Goal: Use online tool/utility: Utilize a website feature to perform a specific function

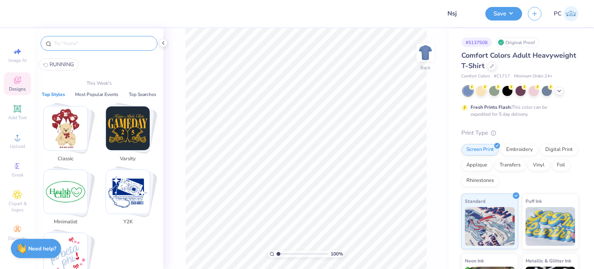
click at [91, 42] on input "text" at bounding box center [102, 43] width 99 height 8
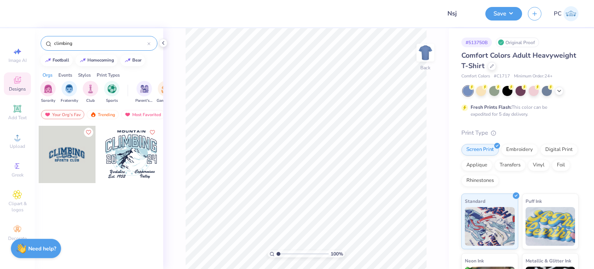
type input "climbing"
click at [62, 155] on div at bounding box center [10, 154] width 172 height 57
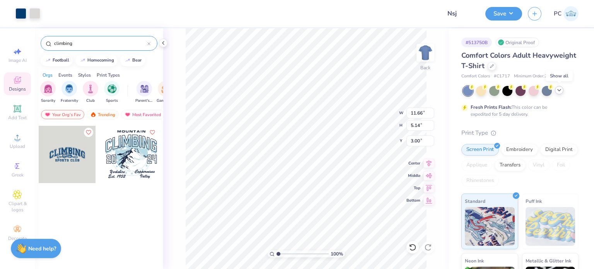
click at [563, 91] on div at bounding box center [559, 90] width 9 height 9
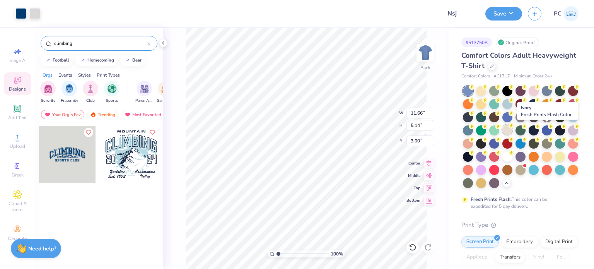
click at [513, 130] on div at bounding box center [508, 130] width 10 height 10
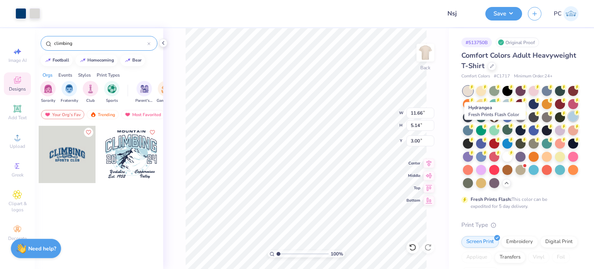
click at [568, 121] on div at bounding box center [573, 116] width 10 height 10
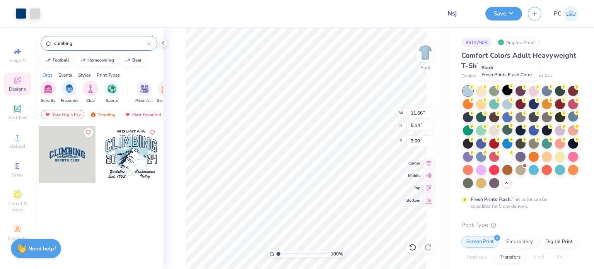
click at [511, 88] on circle at bounding box center [511, 86] width 5 height 5
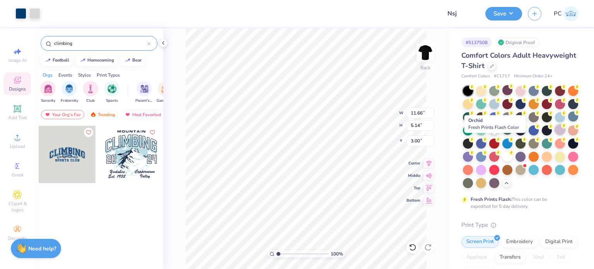
click at [555, 135] on div at bounding box center [560, 130] width 10 height 10
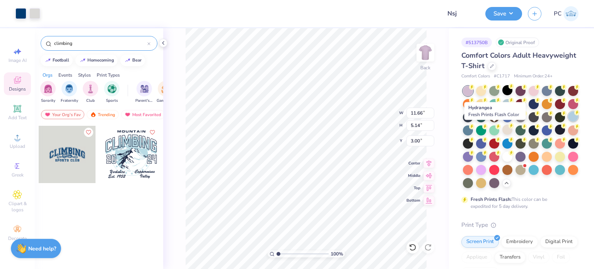
click at [568, 121] on div at bounding box center [573, 116] width 10 height 10
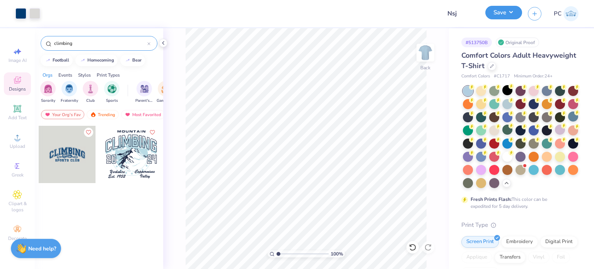
click at [508, 15] on button "Save" at bounding box center [504, 13] width 37 height 14
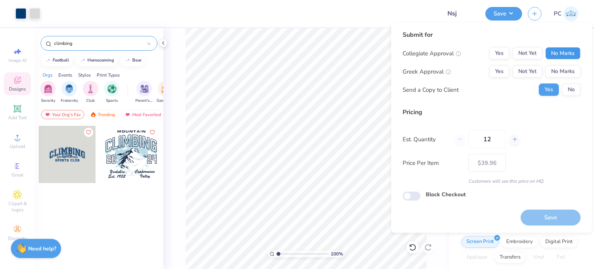
click at [552, 51] on button "No Marks" at bounding box center [563, 53] width 35 height 12
click at [559, 67] on button "No Marks" at bounding box center [563, 71] width 35 height 12
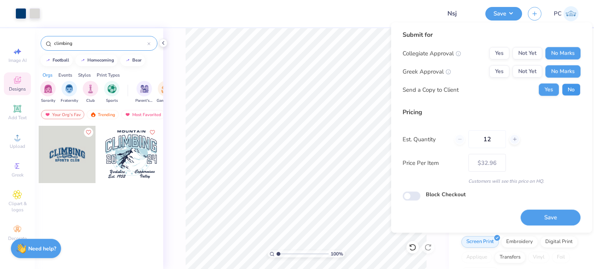
click at [573, 88] on button "No" at bounding box center [571, 90] width 19 height 12
click at [537, 214] on button "Save" at bounding box center [551, 217] width 60 height 16
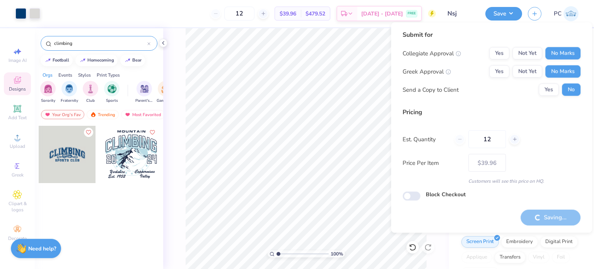
type input "– –"
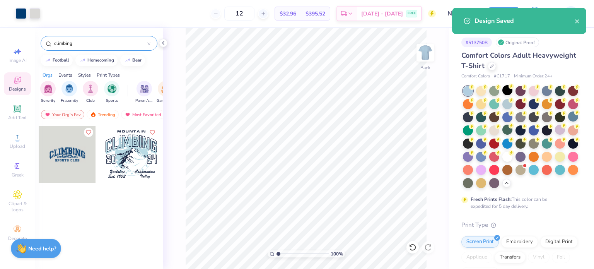
click at [92, 42] on input "climbing" at bounding box center [100, 43] width 94 height 8
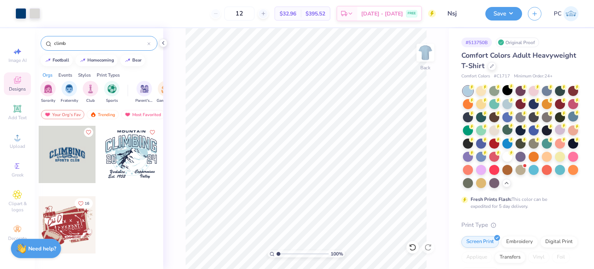
click at [82, 43] on input "climb" at bounding box center [100, 43] width 94 height 8
type input "c"
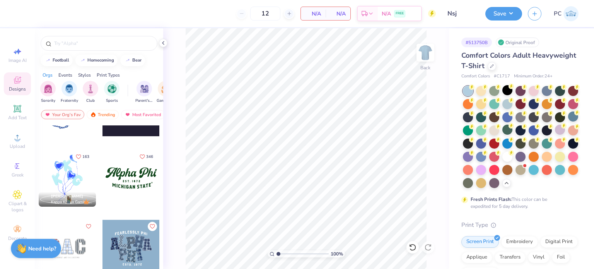
scroll to position [831, 0]
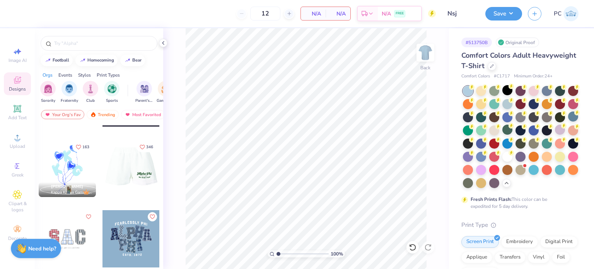
click at [128, 168] on div at bounding box center [130, 168] width 57 height 57
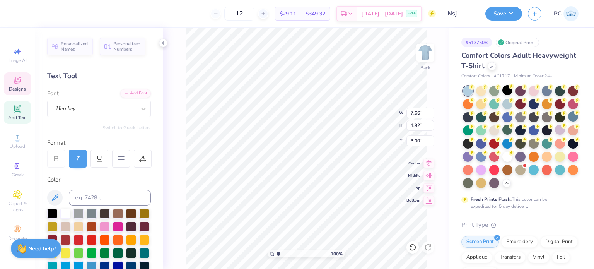
scroll to position [6, 2]
type textarea "Club Climbing"
type input "5.85"
type input "0.87"
type input "5.39"
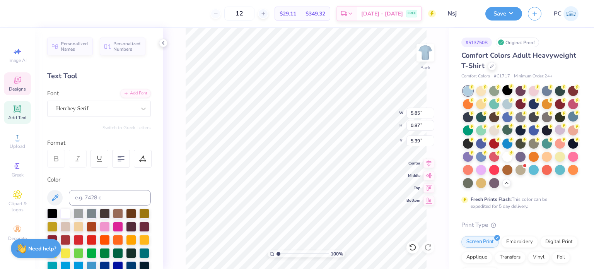
scroll to position [6, 1]
type textarea "unt"
drag, startPoint x: 427, startPoint y: 113, endPoint x: 409, endPoint y: 113, distance: 18.6
click at [409, 113] on input "10.21" at bounding box center [421, 113] width 28 height 11
type input "12.00"
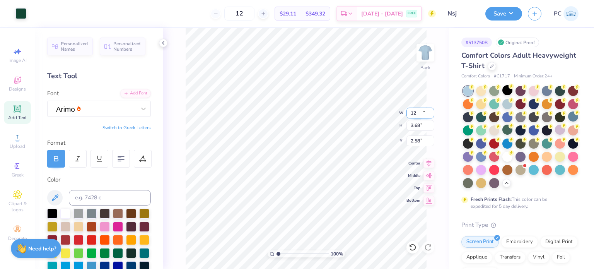
type input "3.68"
drag, startPoint x: 424, startPoint y: 138, endPoint x: 412, endPoint y: 138, distance: 12.4
click at [412, 138] on input "2.58" at bounding box center [421, 140] width 28 height 11
type input "3.00"
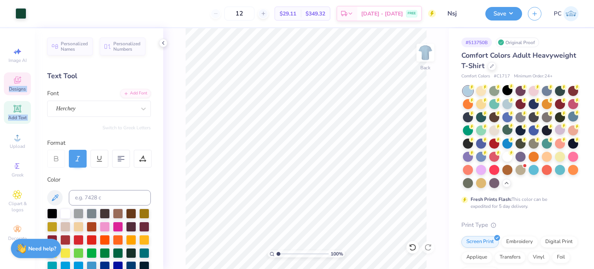
drag, startPoint x: 17, startPoint y: 139, endPoint x: 15, endPoint y: 83, distance: 56.5
click at [15, 83] on div "Image AI Designs Add Text Upload Greek Clipart & logos Decorate" at bounding box center [17, 144] width 27 height 201
click at [15, 83] on icon at bounding box center [17, 81] width 6 height 5
click at [506, 89] on div at bounding box center [508, 90] width 10 height 10
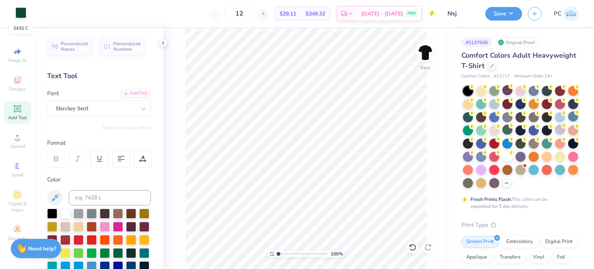
click at [20, 17] on div at bounding box center [20, 12] width 11 height 11
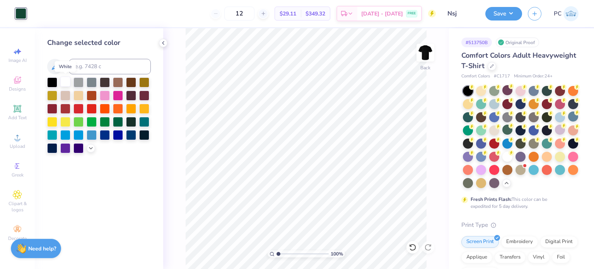
click at [66, 82] on div at bounding box center [65, 82] width 10 height 10
click at [82, 80] on div at bounding box center [79, 82] width 10 height 10
click at [68, 82] on div at bounding box center [65, 82] width 10 height 10
click at [166, 44] on icon at bounding box center [163, 43] width 6 height 6
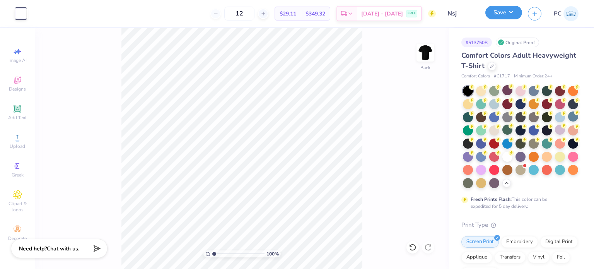
click at [508, 15] on button "Save" at bounding box center [504, 13] width 37 height 14
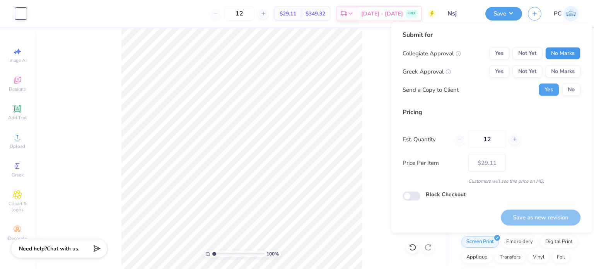
click at [558, 55] on button "No Marks" at bounding box center [563, 53] width 35 height 12
click at [563, 69] on button "No Marks" at bounding box center [563, 71] width 35 height 12
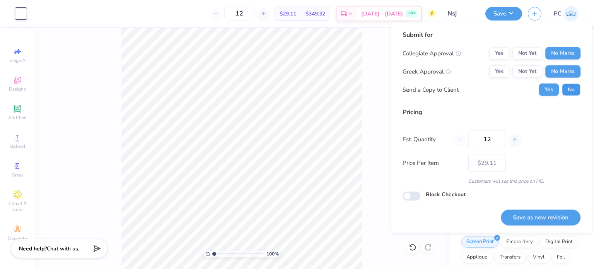
click at [568, 90] on button "No" at bounding box center [571, 90] width 19 height 12
click at [523, 214] on button "Save as new revision" at bounding box center [541, 217] width 80 height 16
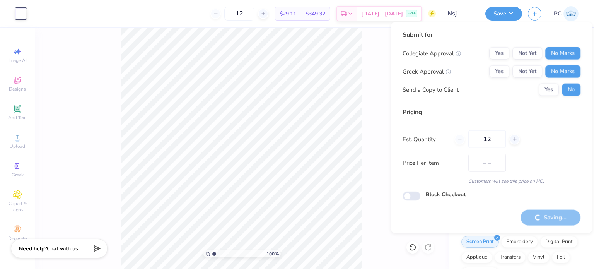
type input "$29.11"
